Goal: Transaction & Acquisition: Purchase product/service

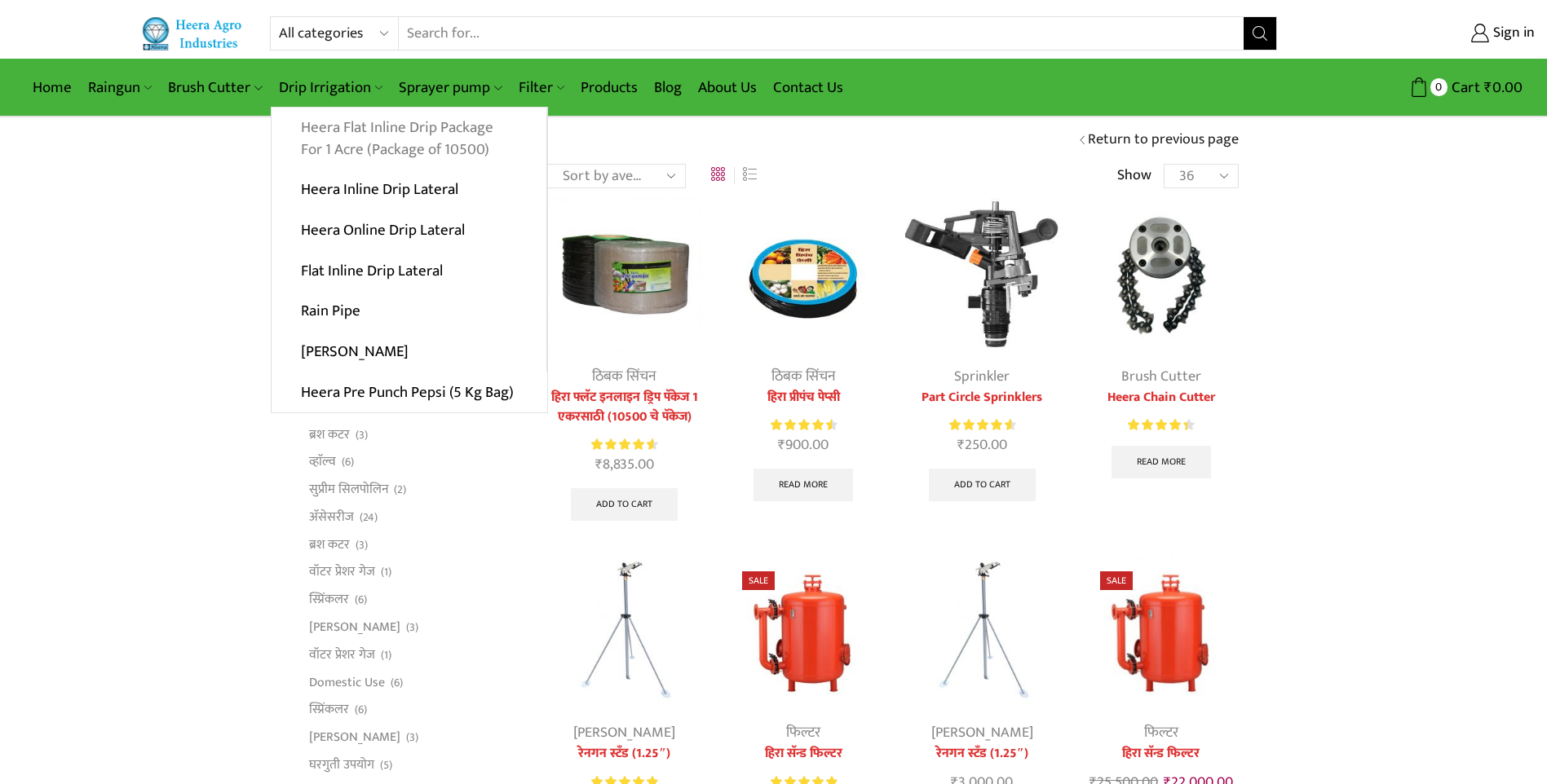
click at [336, 146] on link "Heera Flat Inline Drip Package For 1 Acre (Package of 10500)" at bounding box center [408, 139] width 275 height 63
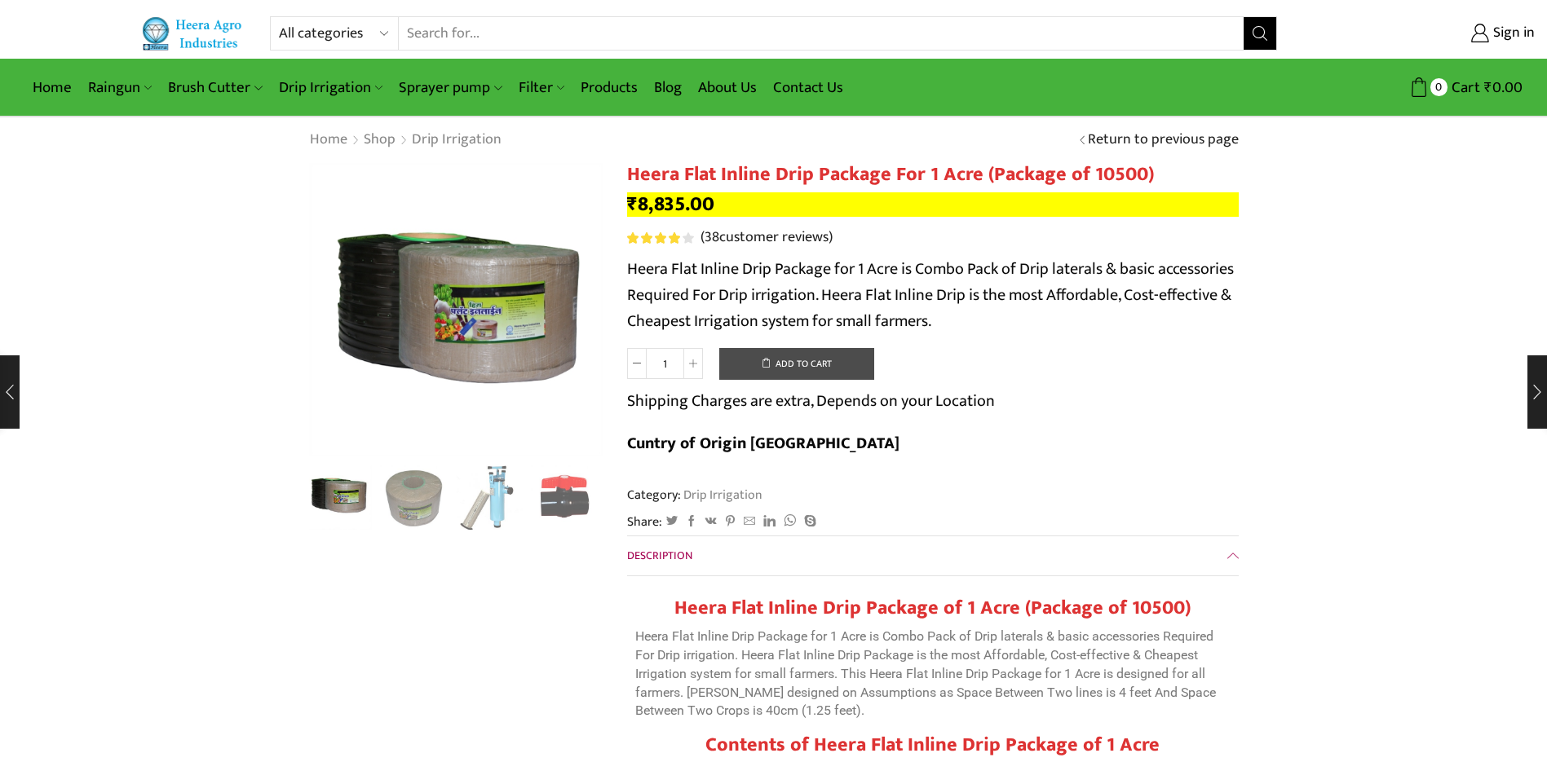
click at [809, 373] on button "Add to cart" at bounding box center [796, 364] width 155 height 32
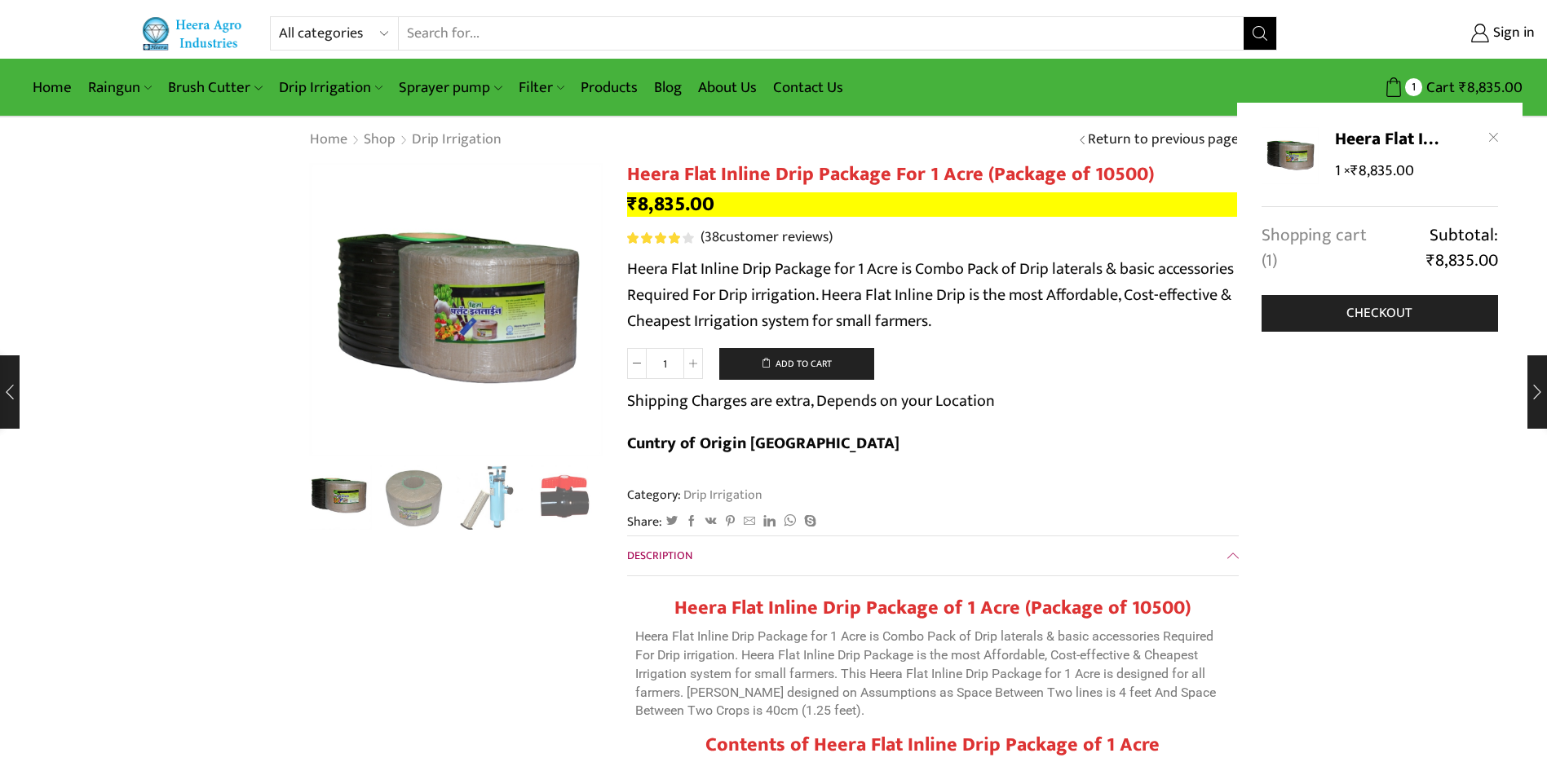
click at [1320, 238] on link "Shopping cart (1)" at bounding box center [1320, 248] width 118 height 50
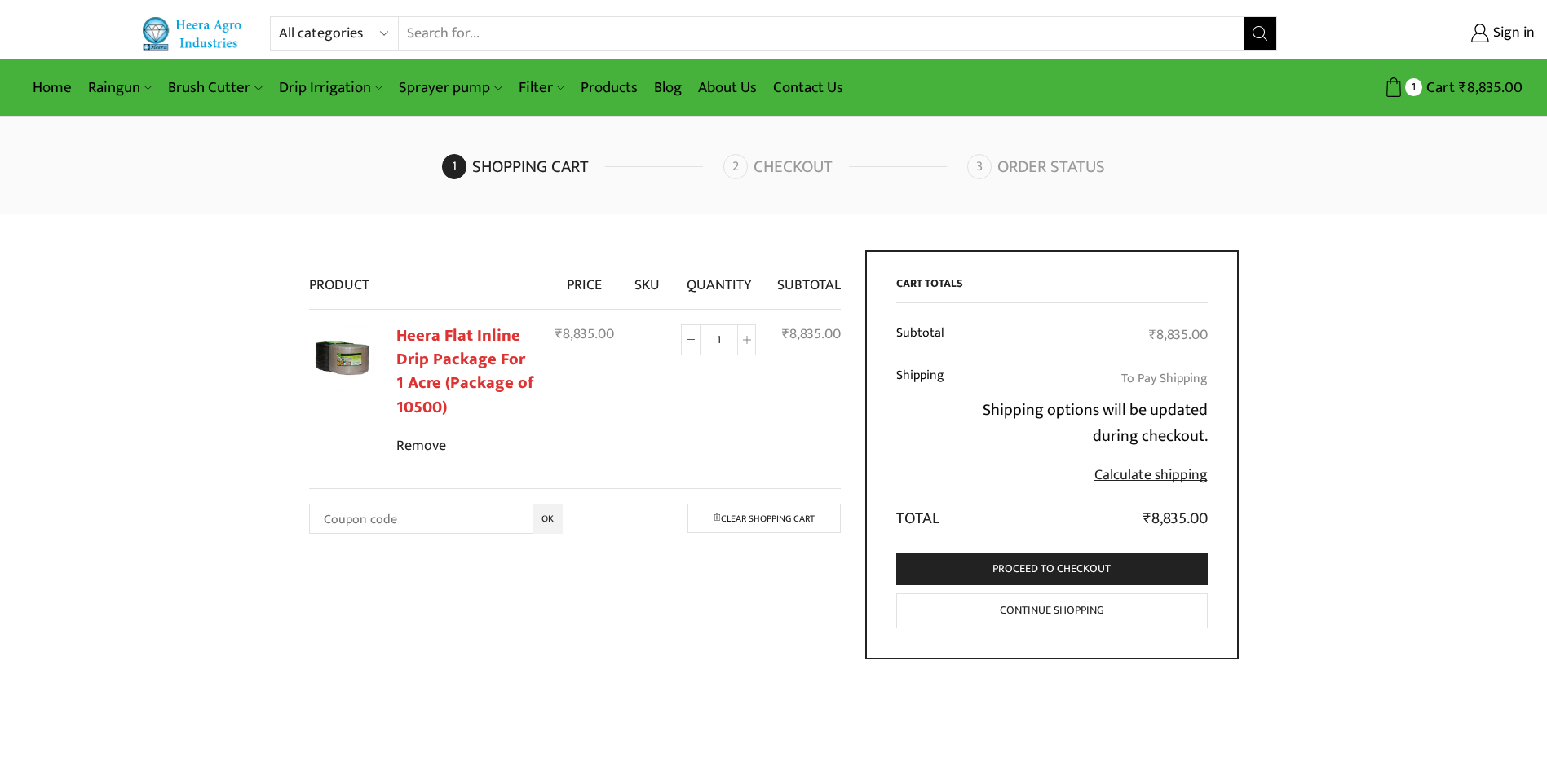
drag, startPoint x: 621, startPoint y: 421, endPoint x: 622, endPoint y: 410, distance: 11.0
click at [621, 419] on td "₹ 8,835.00" at bounding box center [585, 388] width 80 height 158
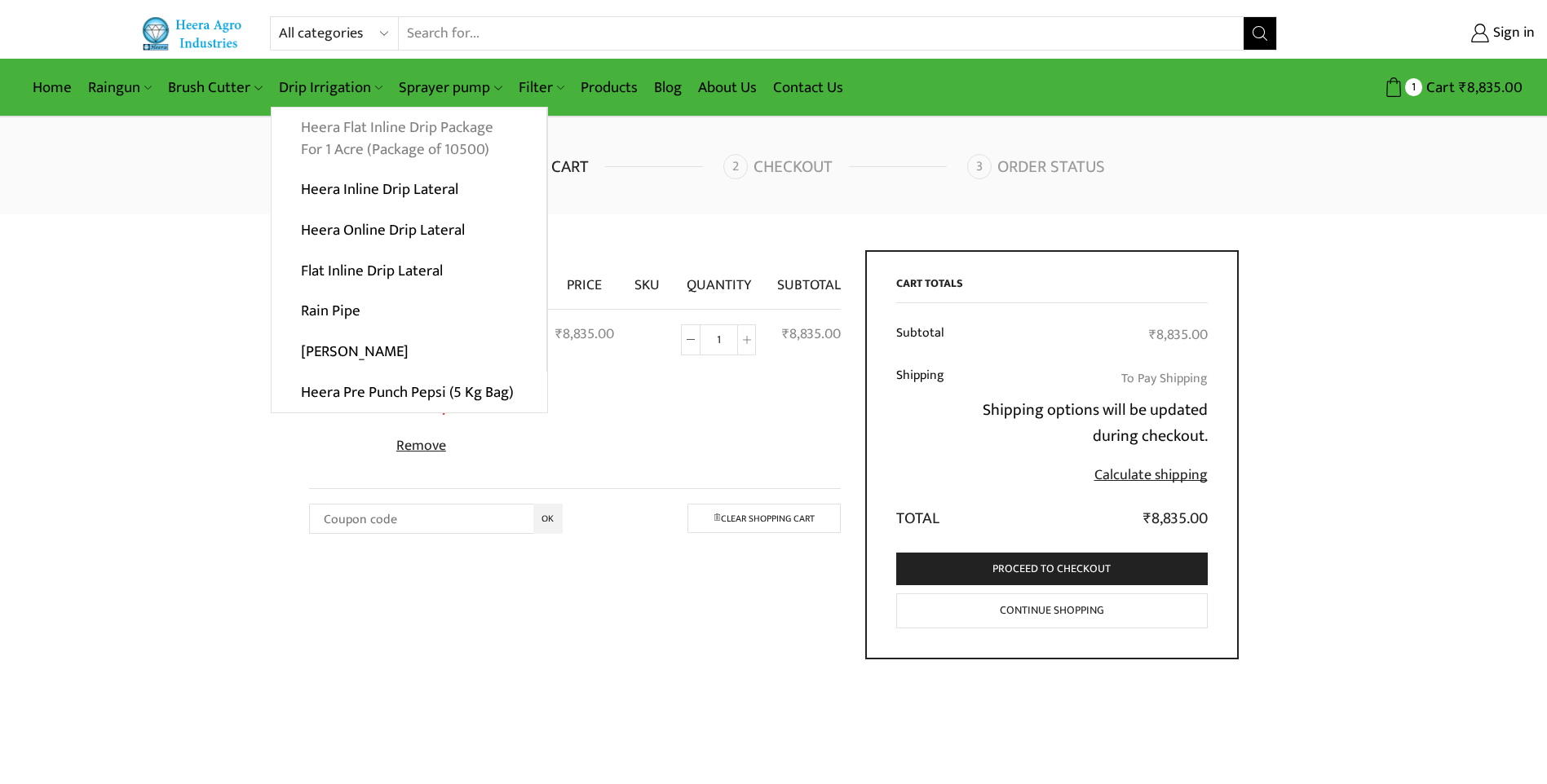
click at [391, 144] on link "Heera Flat Inline Drip Package For 1 Acre (Package of 10500)" at bounding box center [408, 139] width 275 height 63
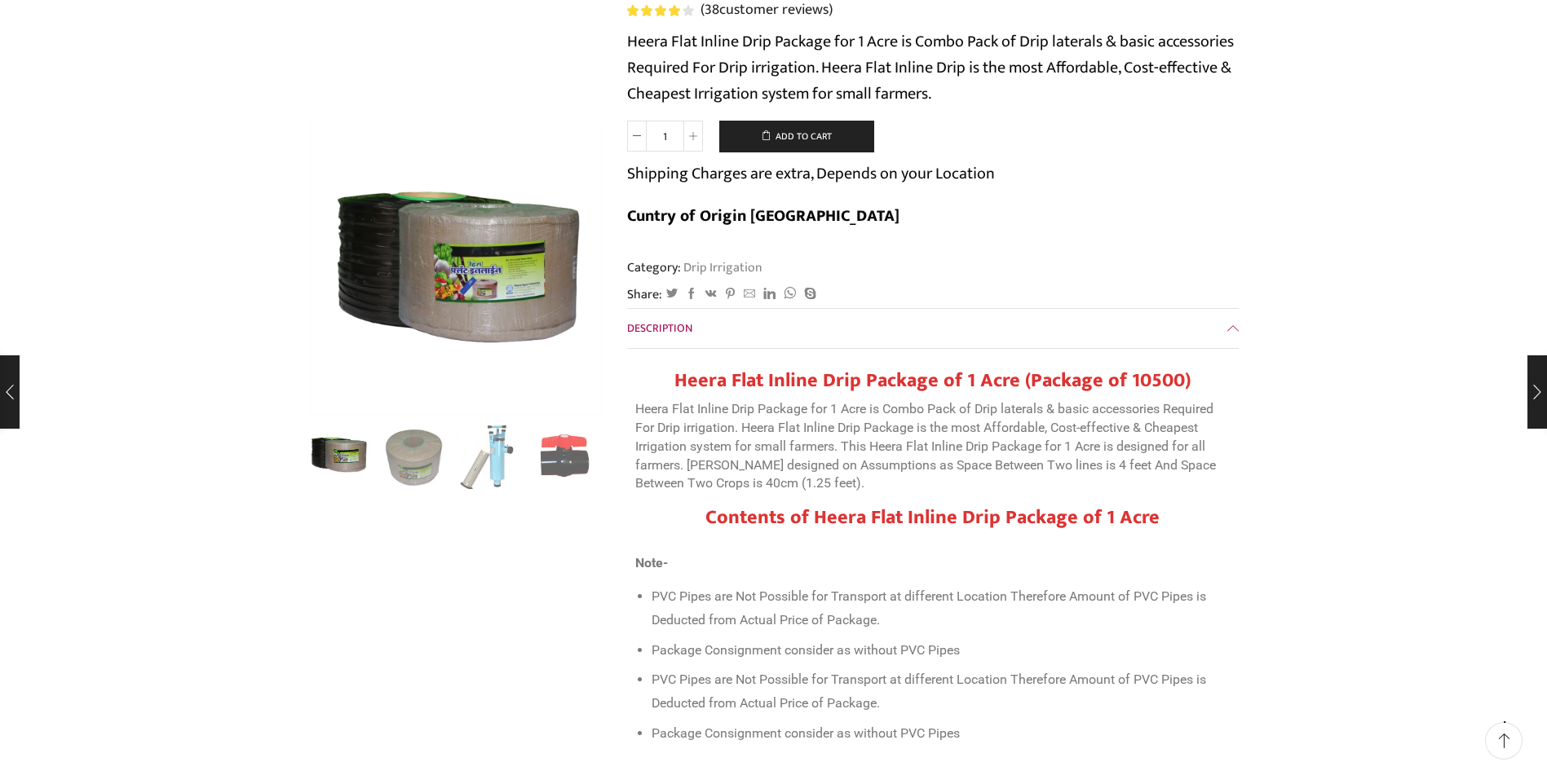
scroll to position [271, 0]
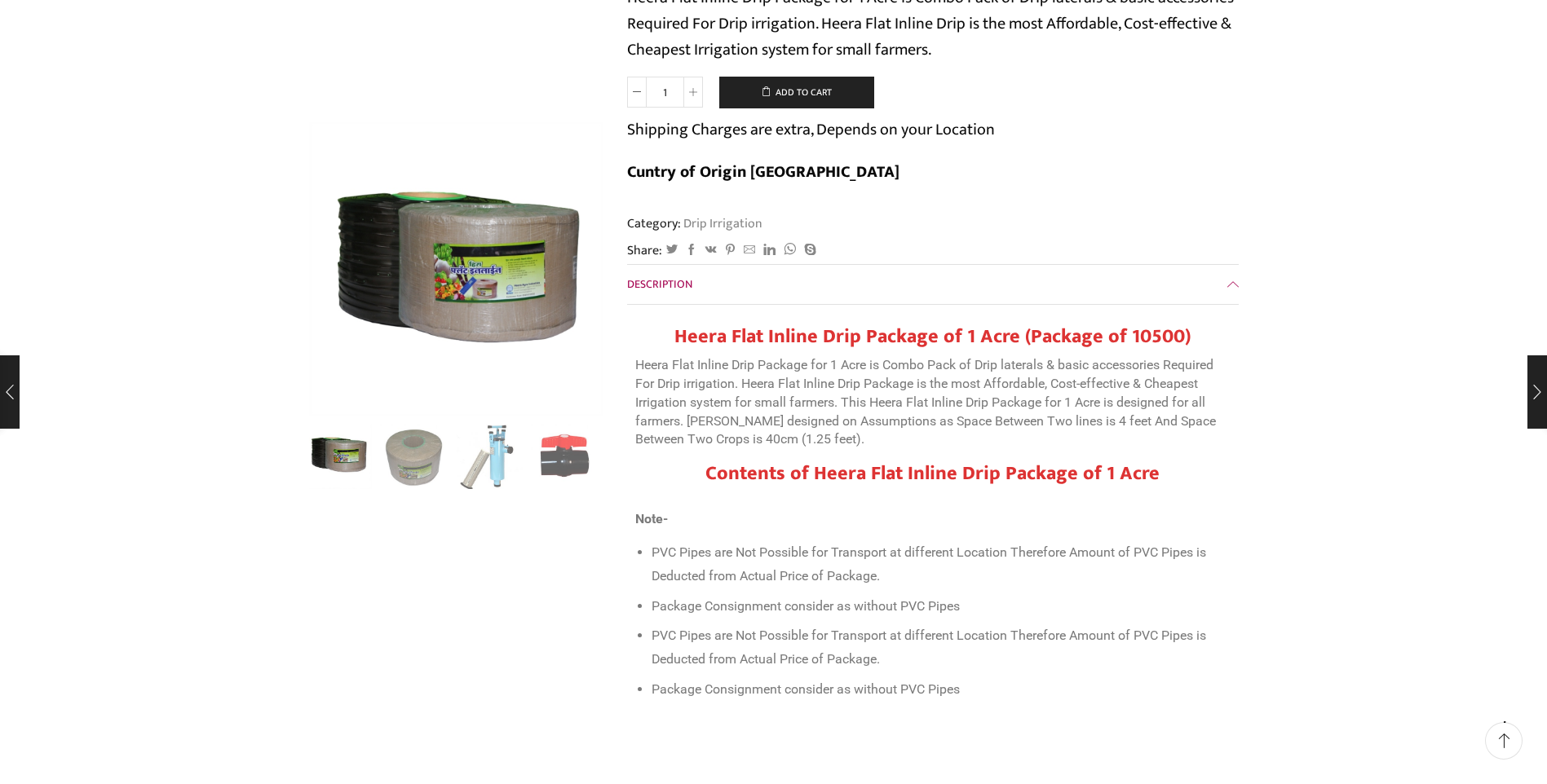
click at [1233, 265] on link "Description" at bounding box center [933, 284] width 611 height 39
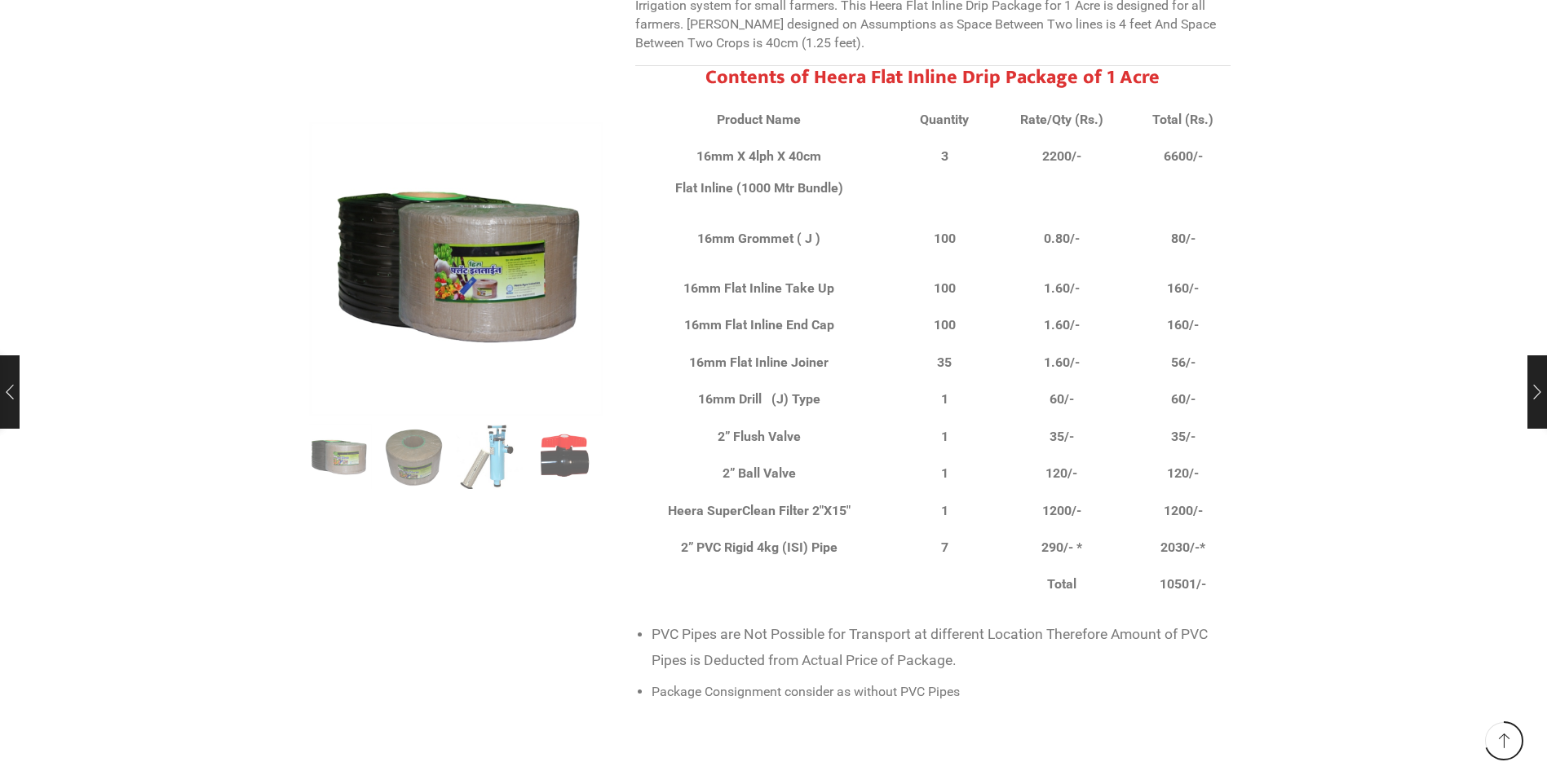
scroll to position [10593, 0]
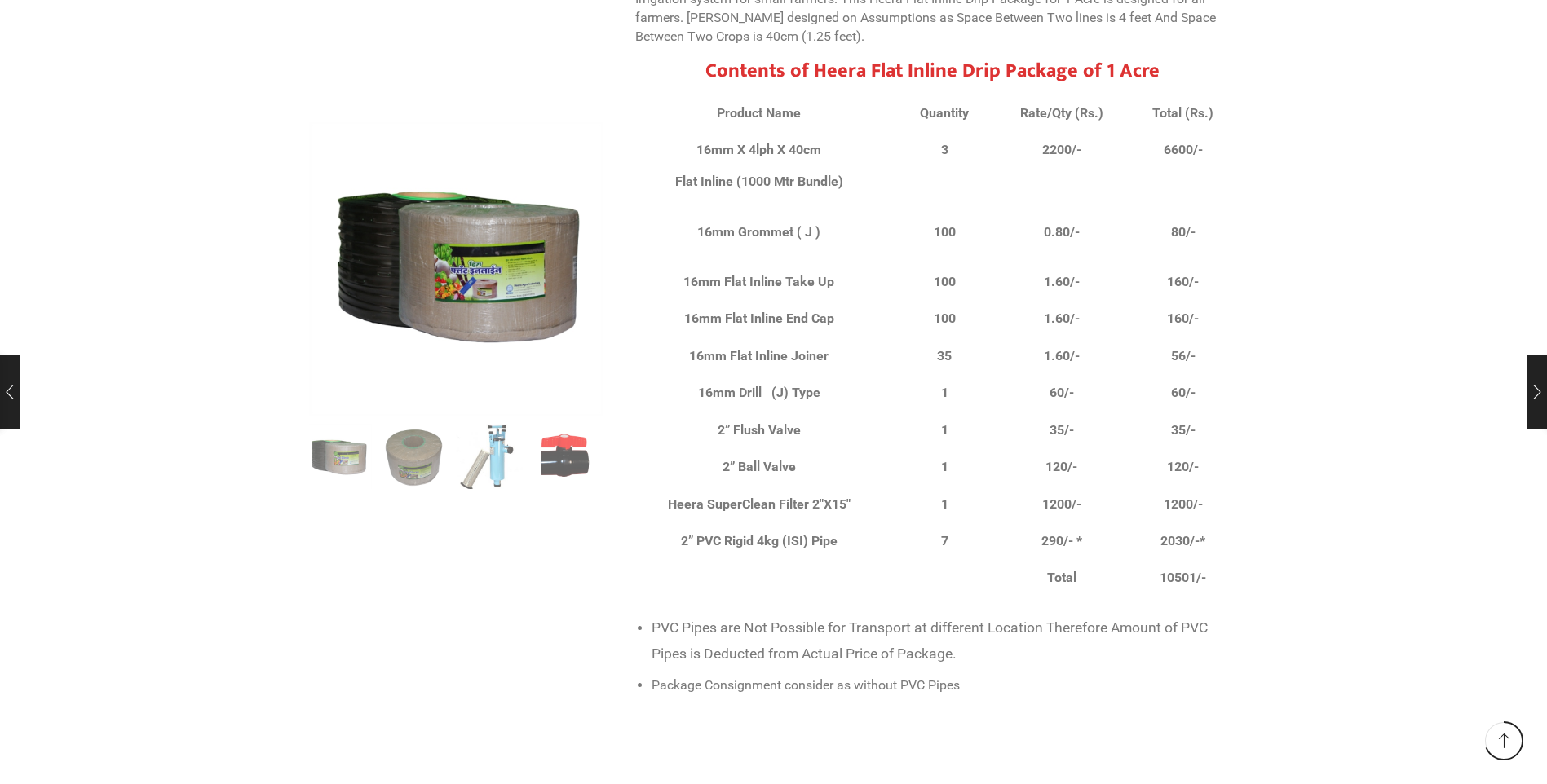
click at [856, 616] on li "PVC Pipes are Not Possible for Transport at different Location Therefore Amount…" at bounding box center [941, 641] width 579 height 51
click at [503, 454] on img "3 / 10" at bounding box center [489, 455] width 68 height 68
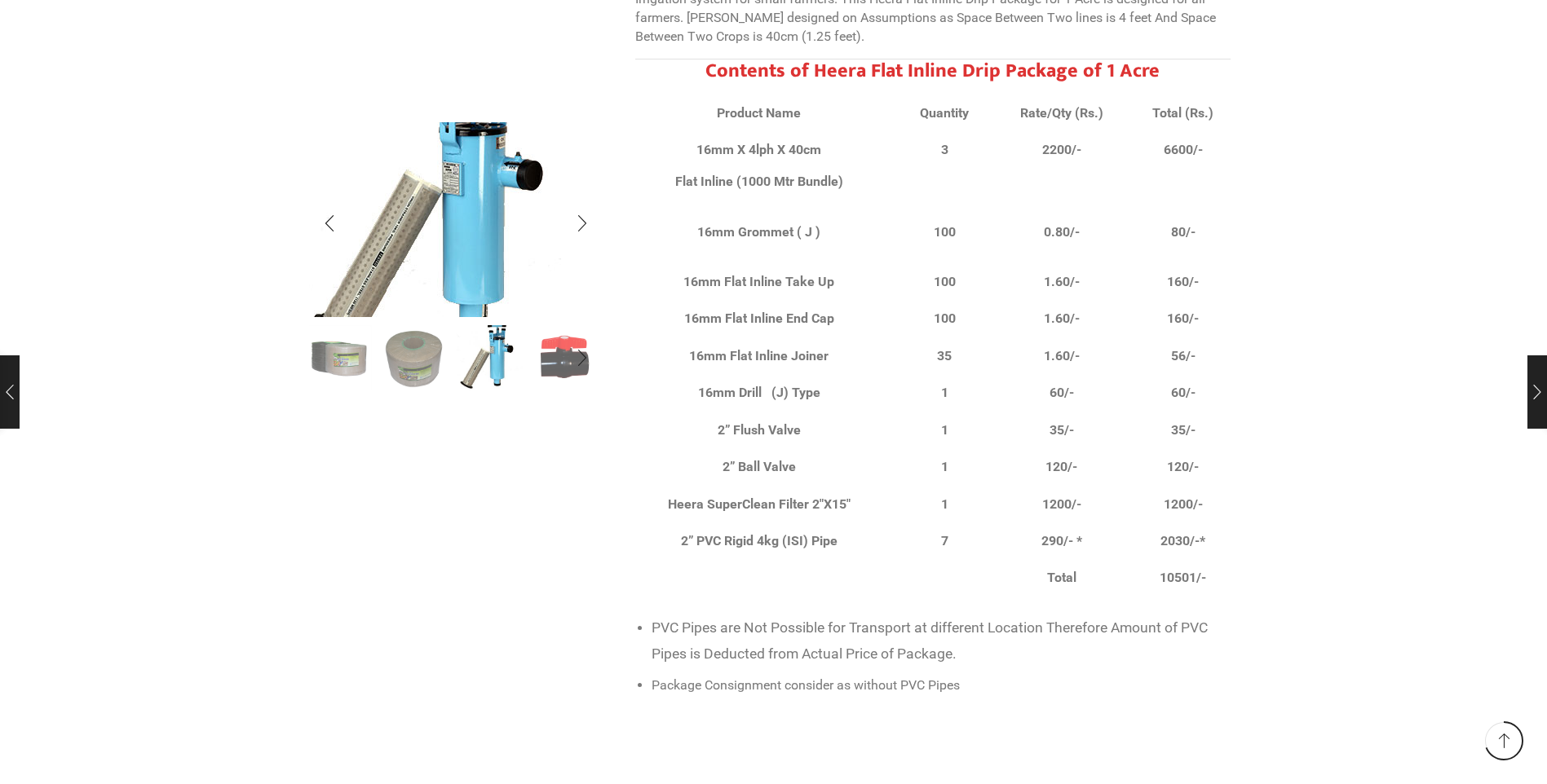
click at [487, 245] on img "3 / 10" at bounding box center [439, 207] width 435 height 289
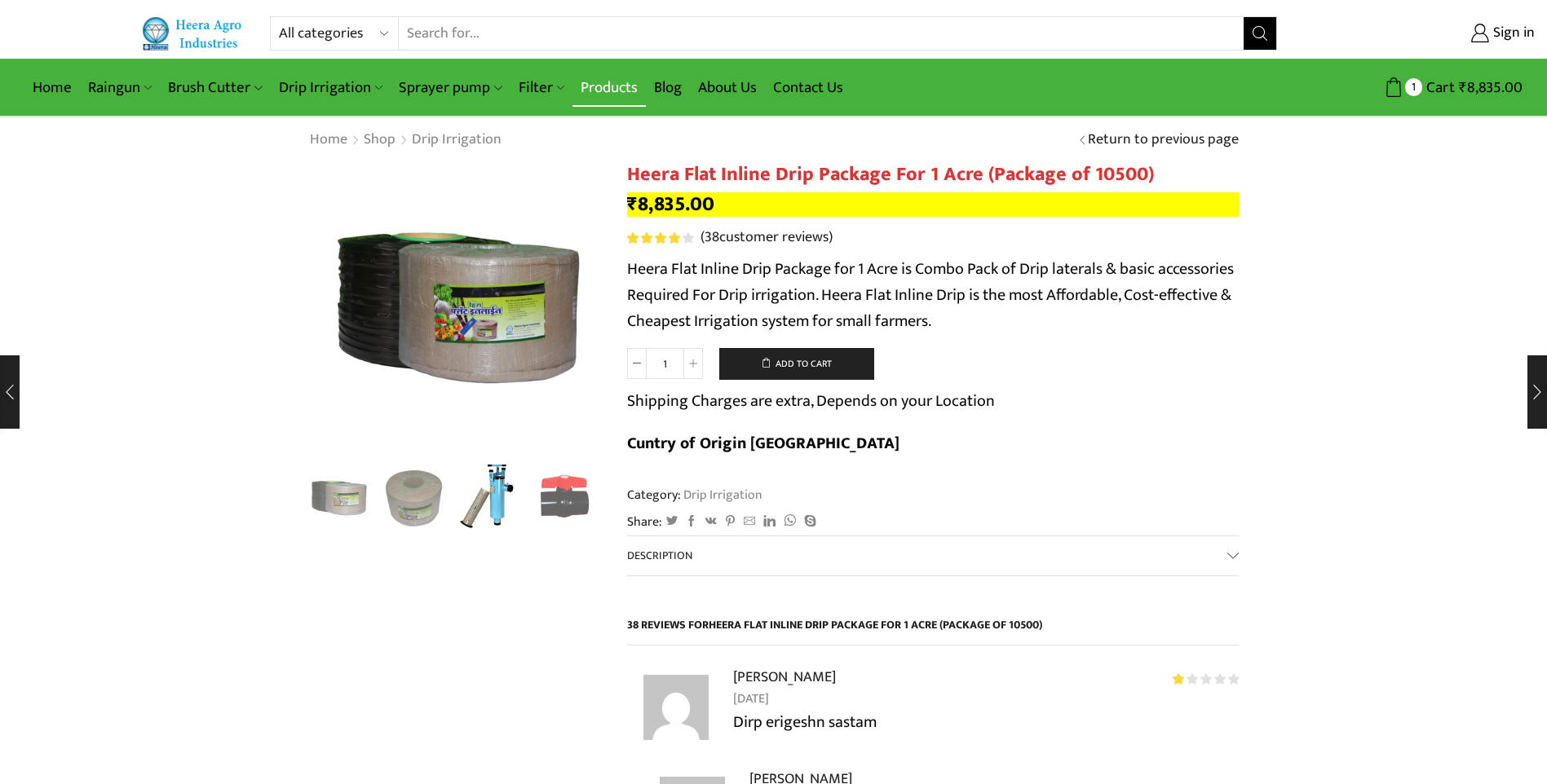
click at [622, 84] on link "Products" at bounding box center [608, 88] width 73 height 38
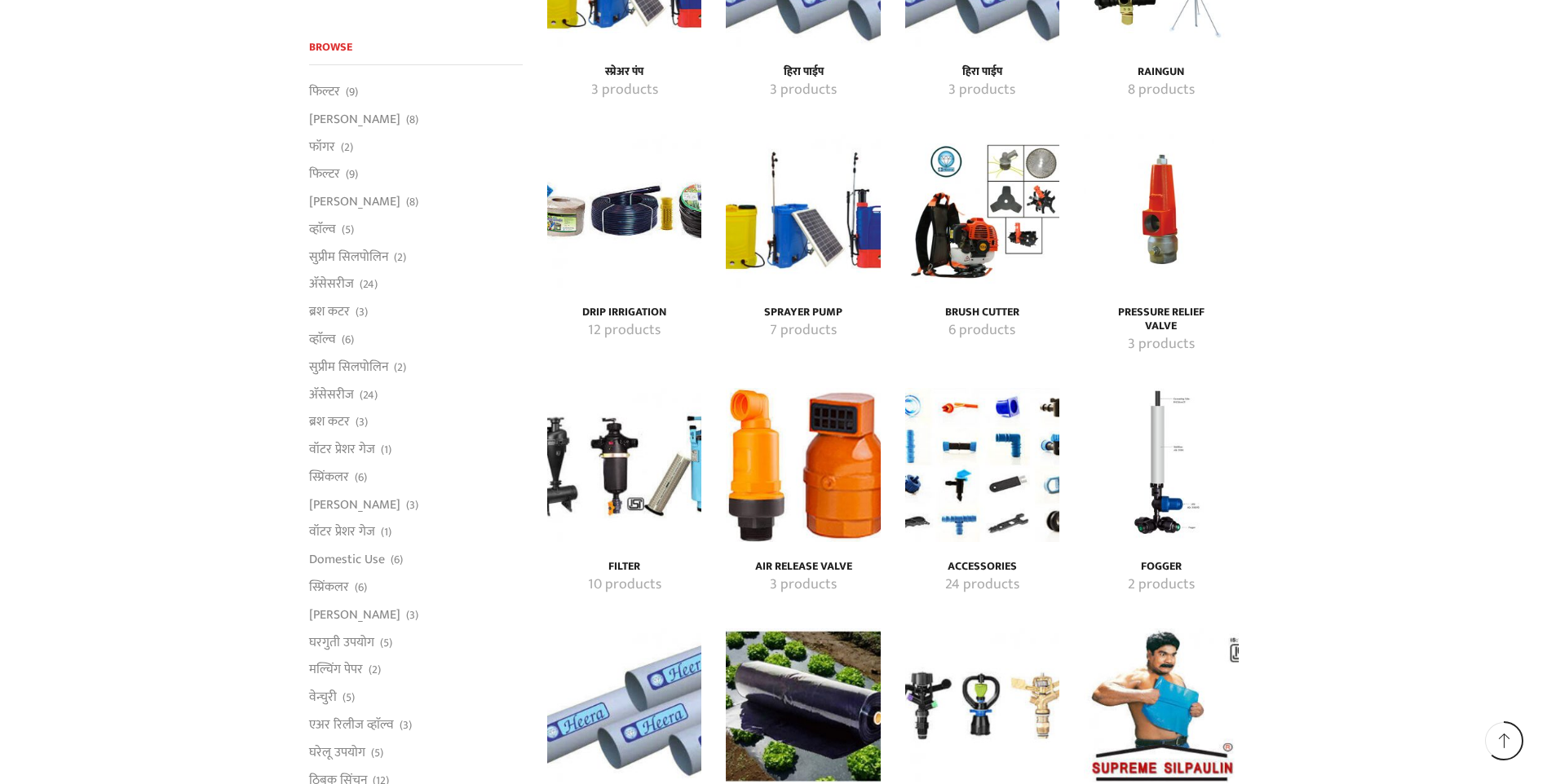
scroll to position [2444, 0]
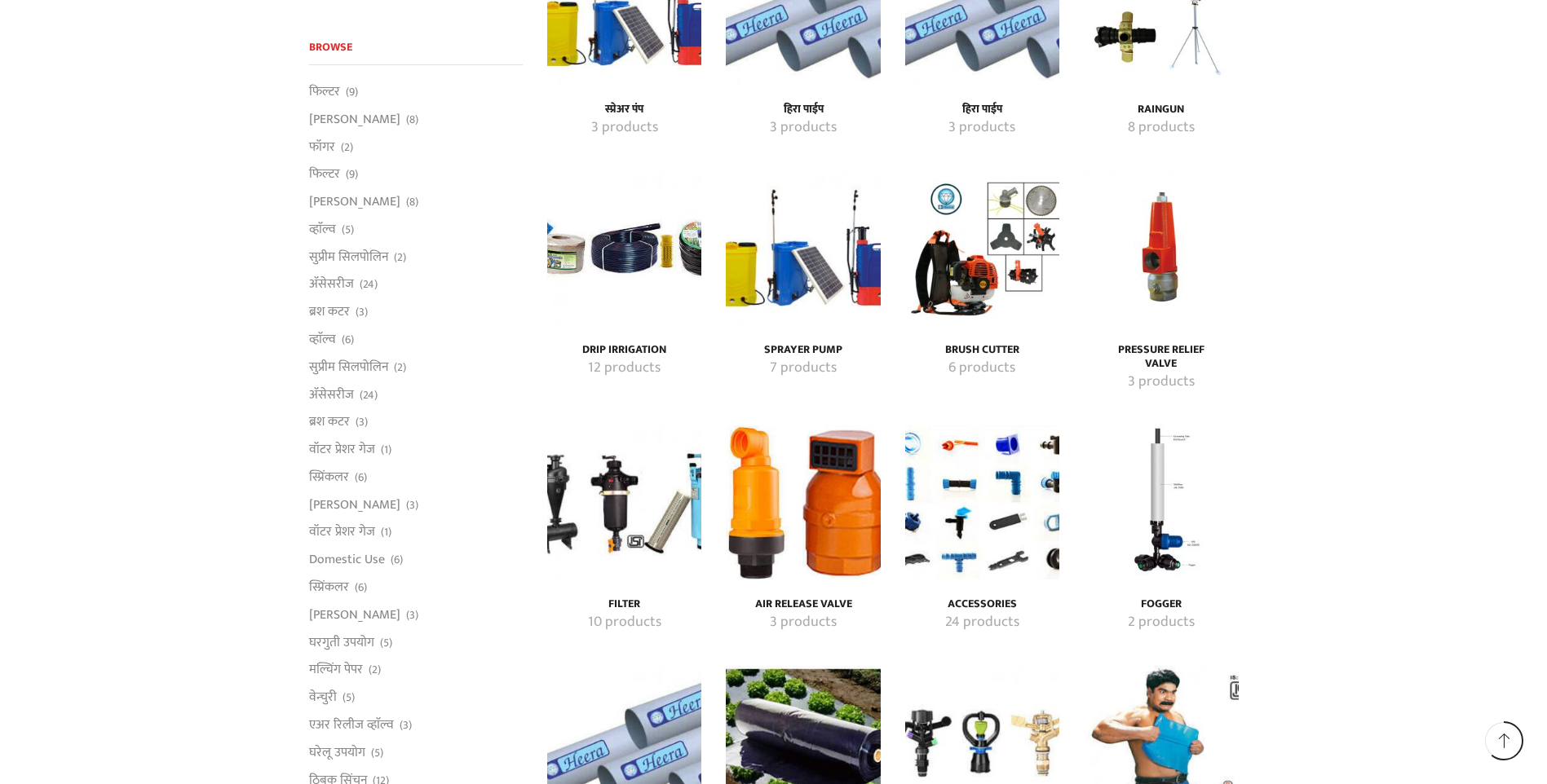
click at [624, 519] on img "Visit product category Filter" at bounding box center [625, 502] width 154 height 154
